Goal: Task Accomplishment & Management: Complete application form

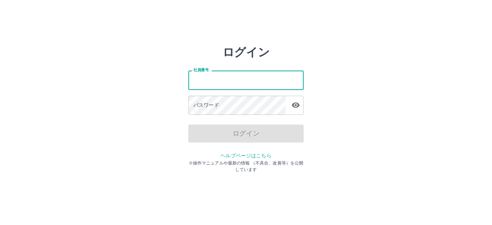
type input "*******"
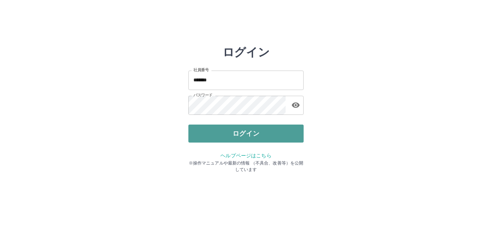
click at [243, 132] on button "ログイン" at bounding box center [245, 133] width 115 height 18
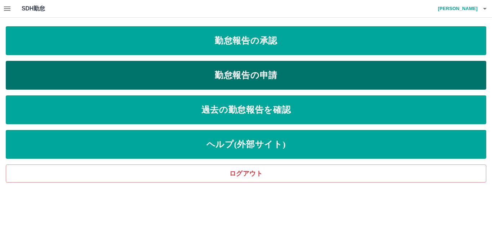
click at [233, 78] on link "勤怠報告の申請" at bounding box center [246, 75] width 480 height 29
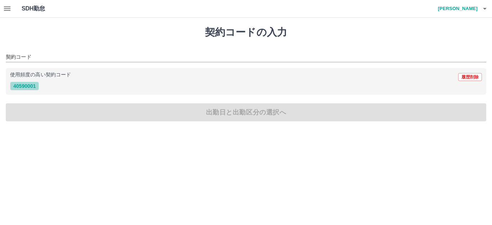
click at [24, 90] on button "40590001" at bounding box center [24, 86] width 29 height 9
type input "********"
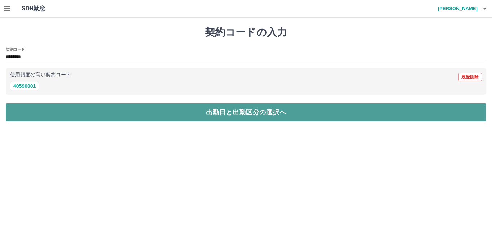
click at [235, 112] on button "出勤日と出勤区分の選択へ" at bounding box center [246, 112] width 480 height 18
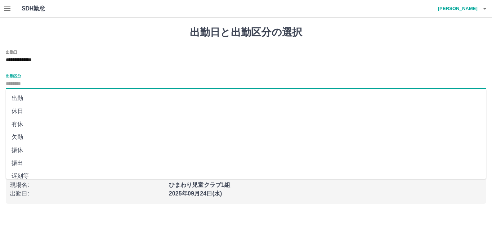
click at [11, 83] on input "出勤区分" at bounding box center [246, 84] width 480 height 9
click at [18, 99] on li "出勤" at bounding box center [246, 98] width 480 height 13
type input "**"
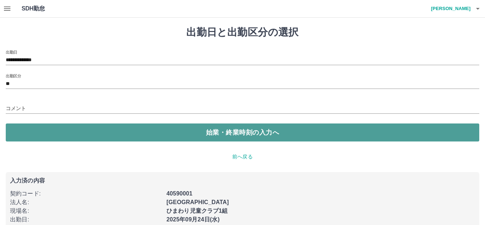
click at [244, 132] on button "始業・終業時刻の入力へ" at bounding box center [243, 132] width 474 height 18
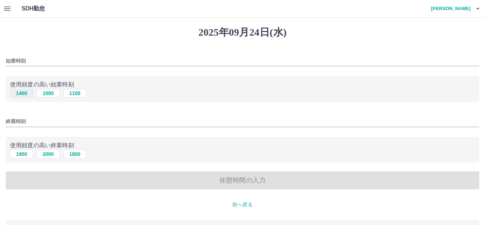
click at [20, 93] on button "1400" at bounding box center [21, 93] width 23 height 9
type input "****"
click at [24, 154] on button "1900" at bounding box center [21, 154] width 23 height 9
type input "****"
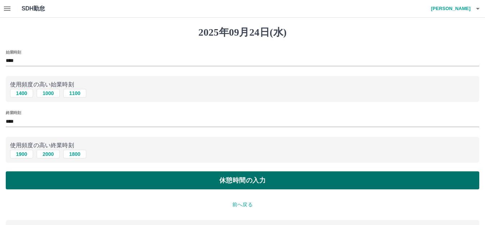
click at [253, 182] on button "休憩時間の入力" at bounding box center [243, 180] width 474 height 18
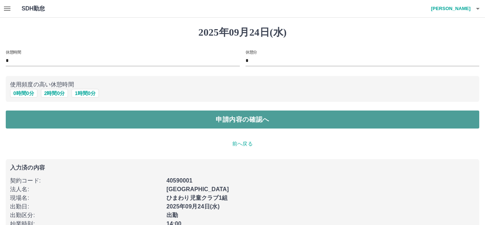
click at [237, 122] on button "申請内容の確認へ" at bounding box center [243, 119] width 474 height 18
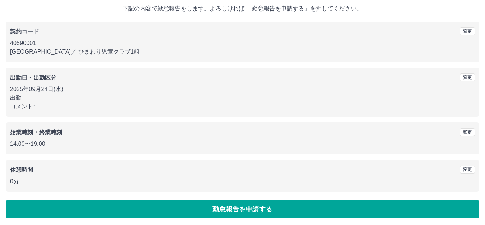
scroll to position [45, 0]
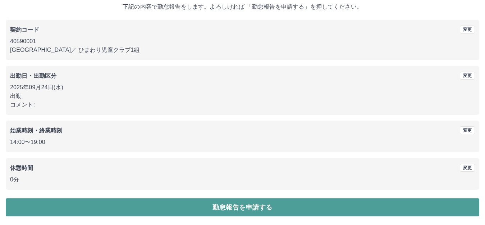
click at [240, 208] on button "勤怠報告を申請する" at bounding box center [243, 207] width 474 height 18
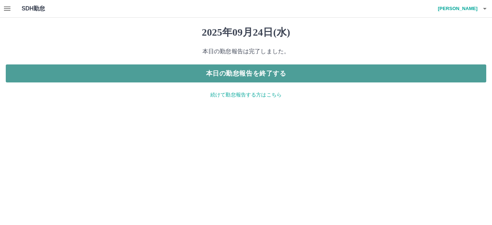
click at [245, 77] on button "本日の勤怠報告を終了する" at bounding box center [246, 73] width 480 height 18
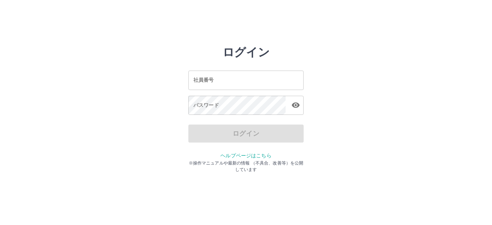
click at [191, 78] on input "社員番号" at bounding box center [245, 80] width 115 height 19
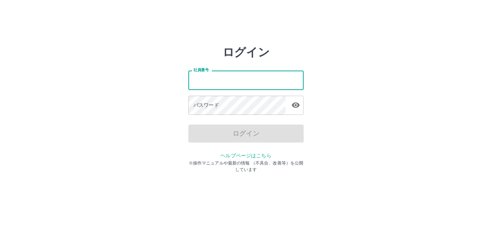
type input "*******"
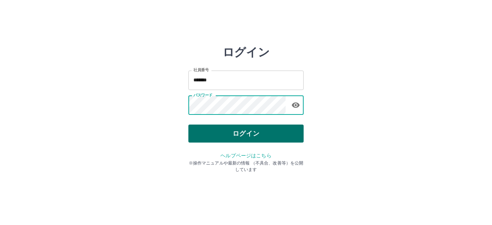
click at [240, 132] on button "ログイン" at bounding box center [245, 133] width 115 height 18
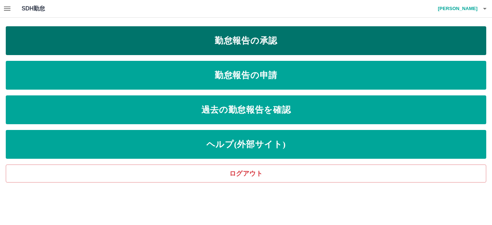
click at [245, 37] on link "勤怠報告の承認" at bounding box center [246, 40] width 480 height 29
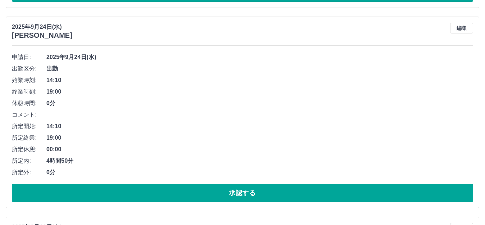
scroll to position [864, 0]
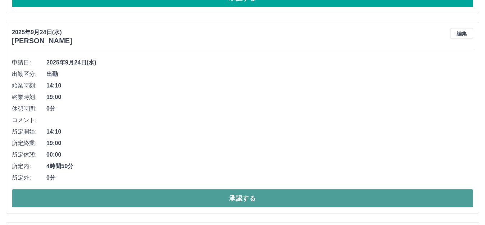
click at [238, 197] on button "承認する" at bounding box center [243, 198] width 462 height 18
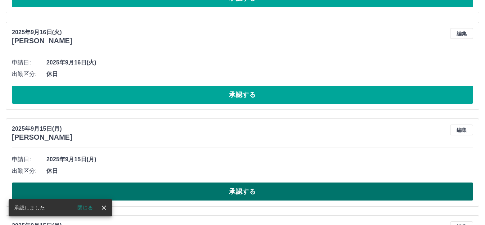
click at [240, 195] on button "承認する" at bounding box center [243, 191] width 462 height 18
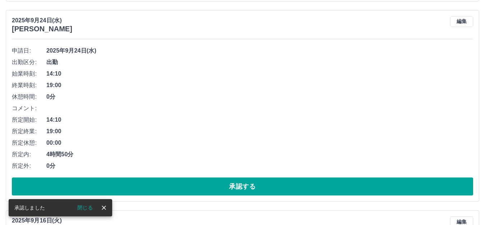
scroll to position [684, 0]
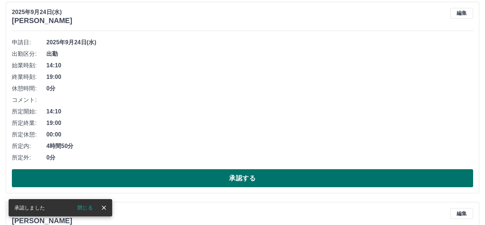
click at [240, 181] on button "承認する" at bounding box center [243, 178] width 462 height 18
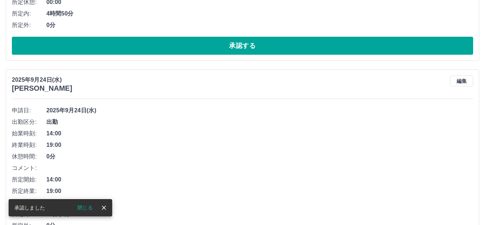
scroll to position [484, 0]
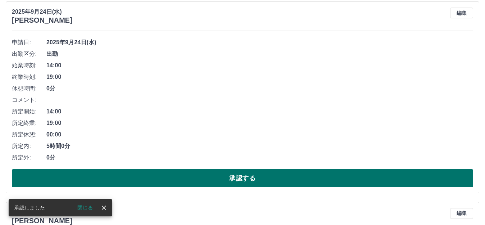
click at [239, 180] on button "承認する" at bounding box center [243, 178] width 462 height 18
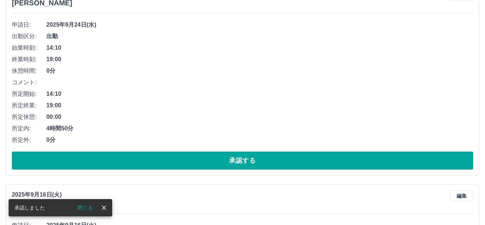
scroll to position [283, 0]
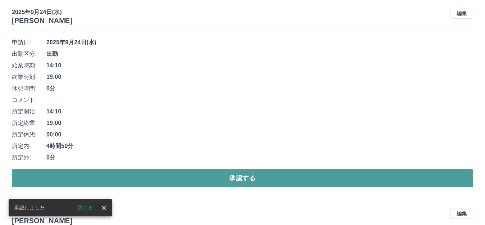
click at [240, 178] on button "承認する" at bounding box center [243, 178] width 462 height 18
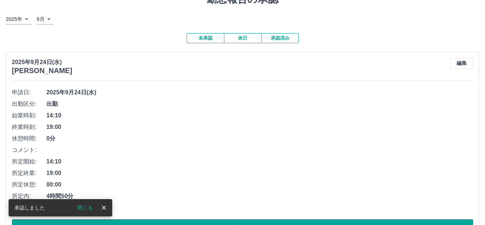
scroll to position [72, 0]
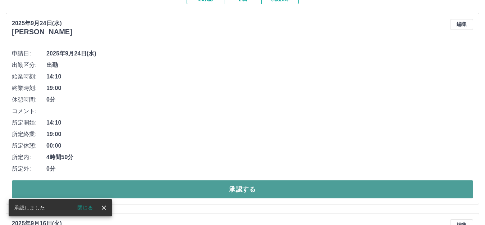
click at [242, 189] on button "承認する" at bounding box center [243, 189] width 462 height 18
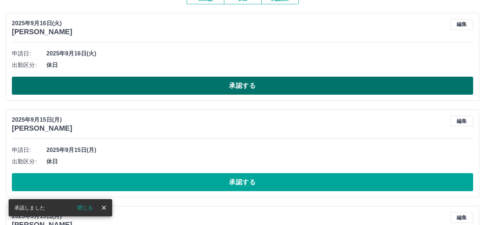
scroll to position [0, 0]
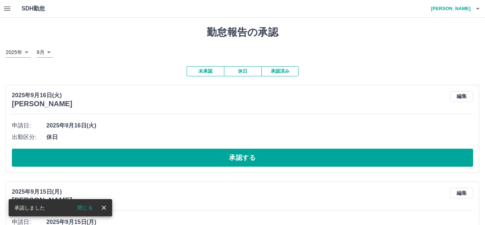
click at [281, 71] on button "承認済み" at bounding box center [280, 71] width 37 height 10
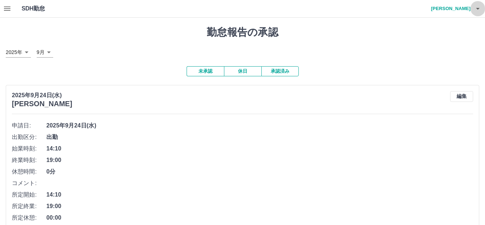
click at [478, 8] on icon "button" at bounding box center [478, 8] width 9 height 9
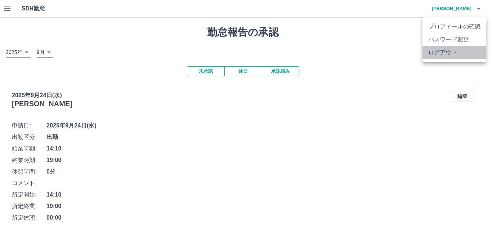
click at [435, 52] on li "ログアウト" at bounding box center [454, 52] width 64 height 13
